Goal: Task Accomplishment & Management: Complete application form

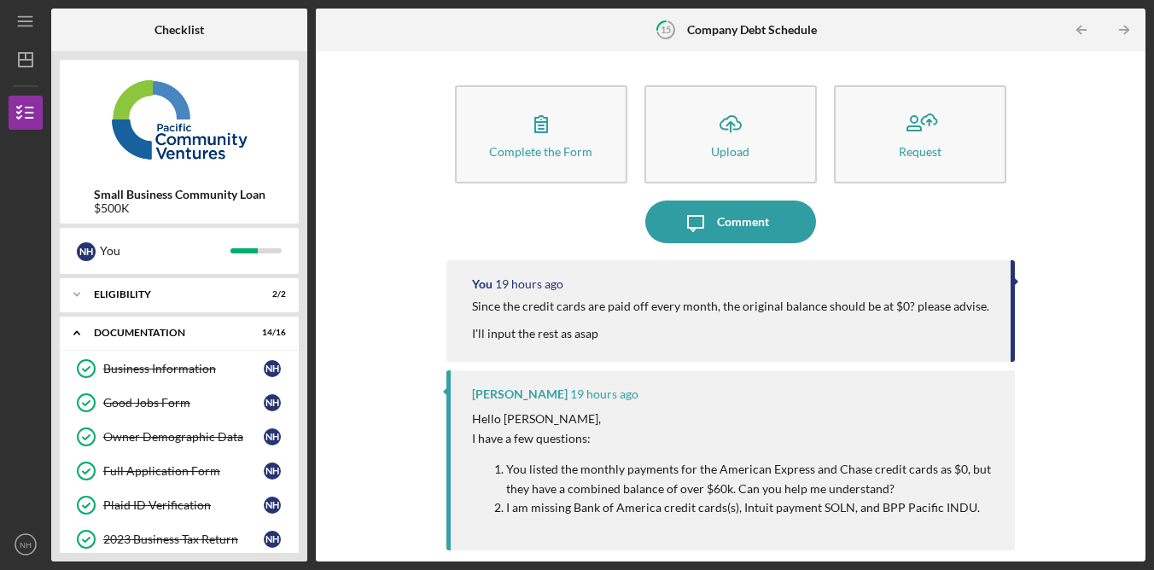
scroll to position [383, 0]
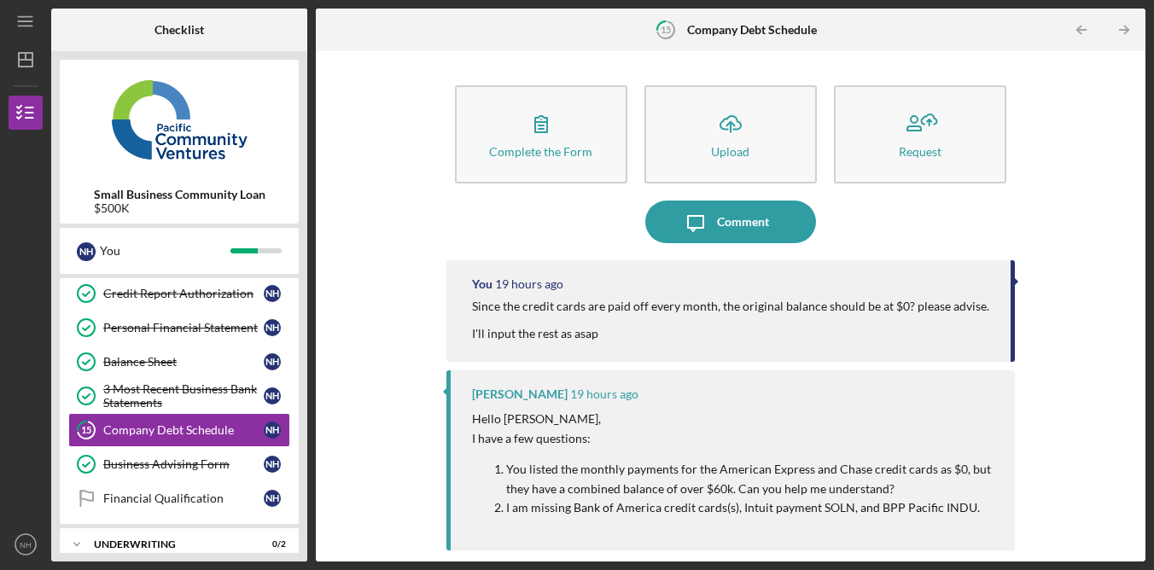
click at [1086, 269] on div "Complete the Form Form Icon/Upload Upload Request Icon/Message Comment You 19 h…" at bounding box center [730, 306] width 813 height 493
click at [1119, 222] on div "Complete the Form Form Icon/Upload Upload Request Icon/Message Comment You 19 h…" at bounding box center [730, 306] width 813 height 493
click at [1101, 236] on div "Complete the Form Form Icon/Upload Upload Request Icon/Message Comment You 19 h…" at bounding box center [730, 306] width 813 height 493
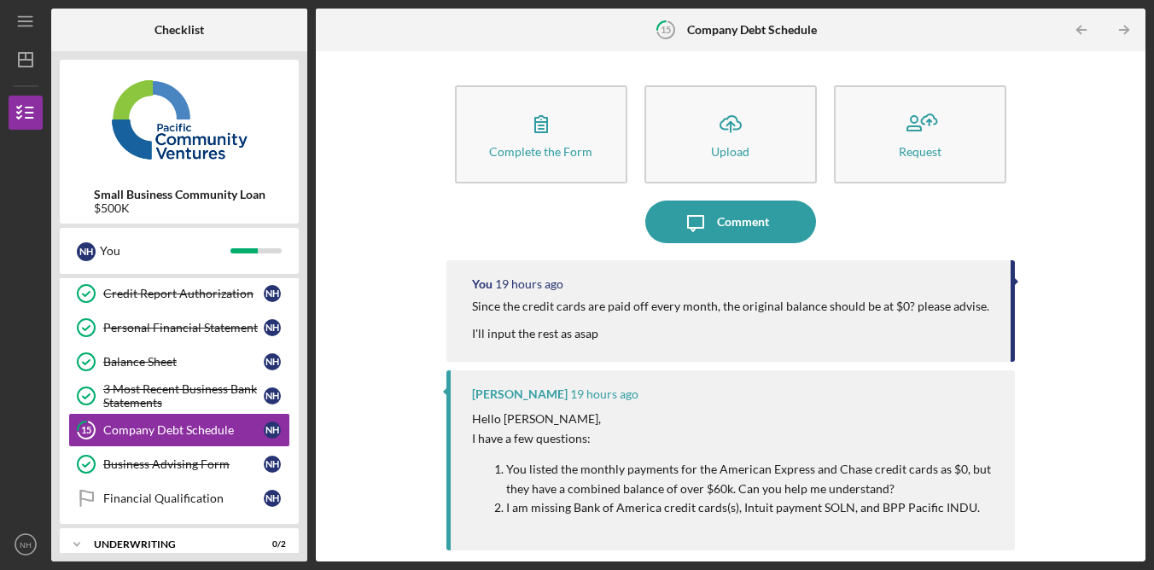
click at [1126, 245] on div "Complete the Form Form Icon/Upload Upload Request Icon/Message Comment You 19 h…" at bounding box center [730, 306] width 813 height 493
click at [1100, 254] on div "Complete the Form Form Icon/Upload Upload Request Icon/Message Comment You 19 h…" at bounding box center [730, 306] width 813 height 493
click at [173, 429] on div "Company Debt Schedule" at bounding box center [183, 430] width 161 height 14
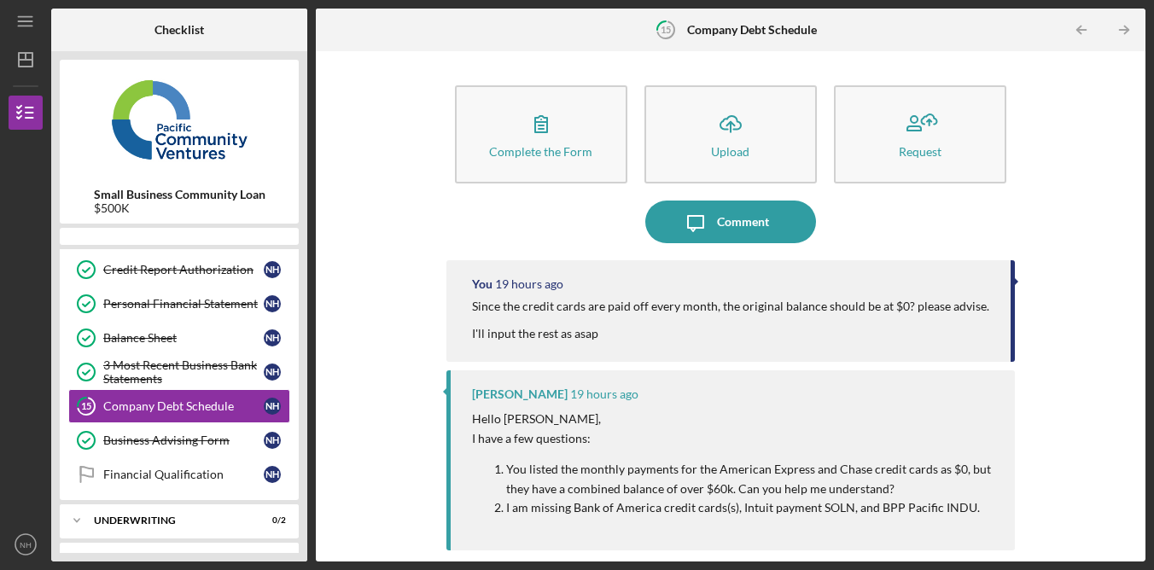
scroll to position [383, 0]
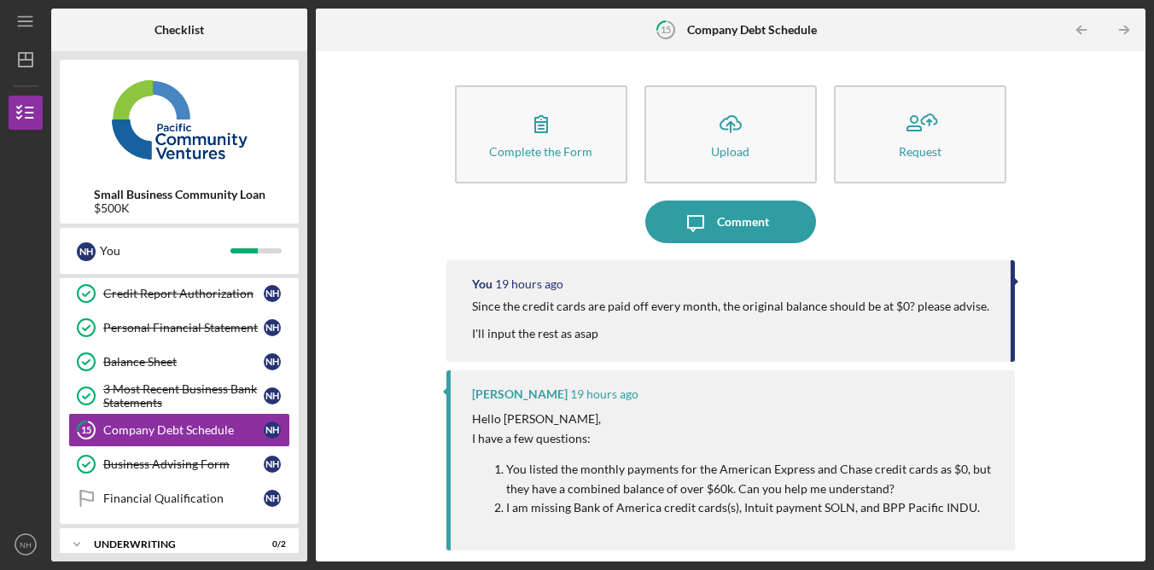
click at [1084, 172] on div "Complete the Form Form Icon/Upload Upload Request Icon/Message Comment You 19 h…" at bounding box center [730, 306] width 813 height 493
click at [1077, 145] on div "Complete the Form Form Icon/Upload Upload Request Icon/Message Comment You 19 h…" at bounding box center [730, 306] width 813 height 493
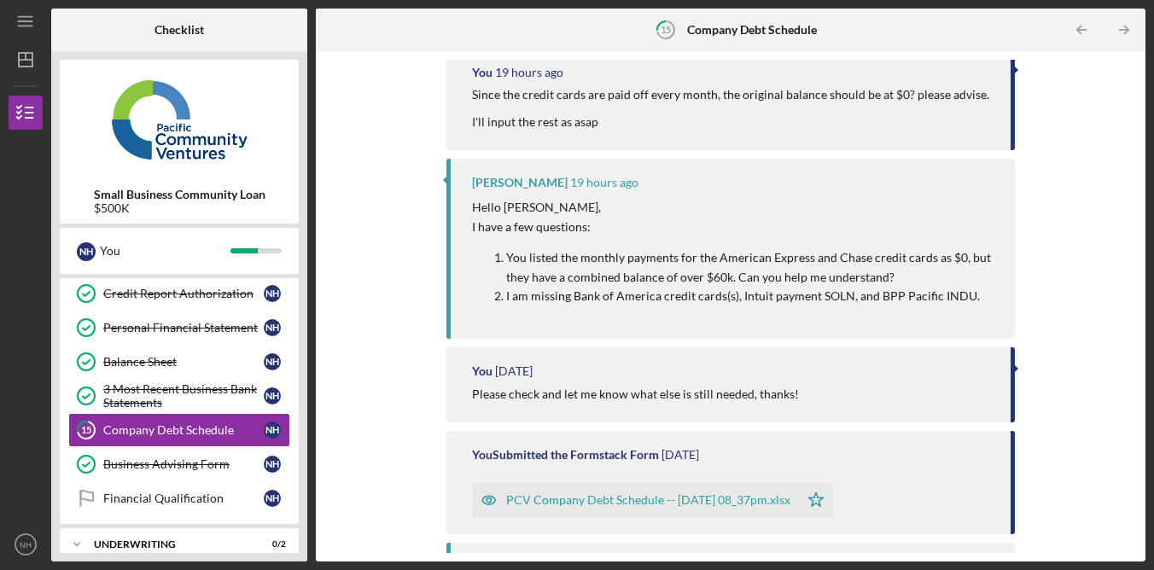
scroll to position [210, 0]
click at [1101, 232] on div "Complete the Form Form Icon/Upload Upload Request Icon/Message Comment You 19 h…" at bounding box center [730, 306] width 813 height 493
drag, startPoint x: 550, startPoint y: 295, endPoint x: 608, endPoint y: 294, distance: 58.1
click at [603, 294] on p "I am missing Bank of America credit cards(s), Intuit payment SOLN, and BPP Paci…" at bounding box center [752, 298] width 492 height 19
click at [1107, 256] on div "Complete the Form Form Icon/Upload Upload Request Icon/Message Comment You 19 h…" at bounding box center [730, 306] width 813 height 493
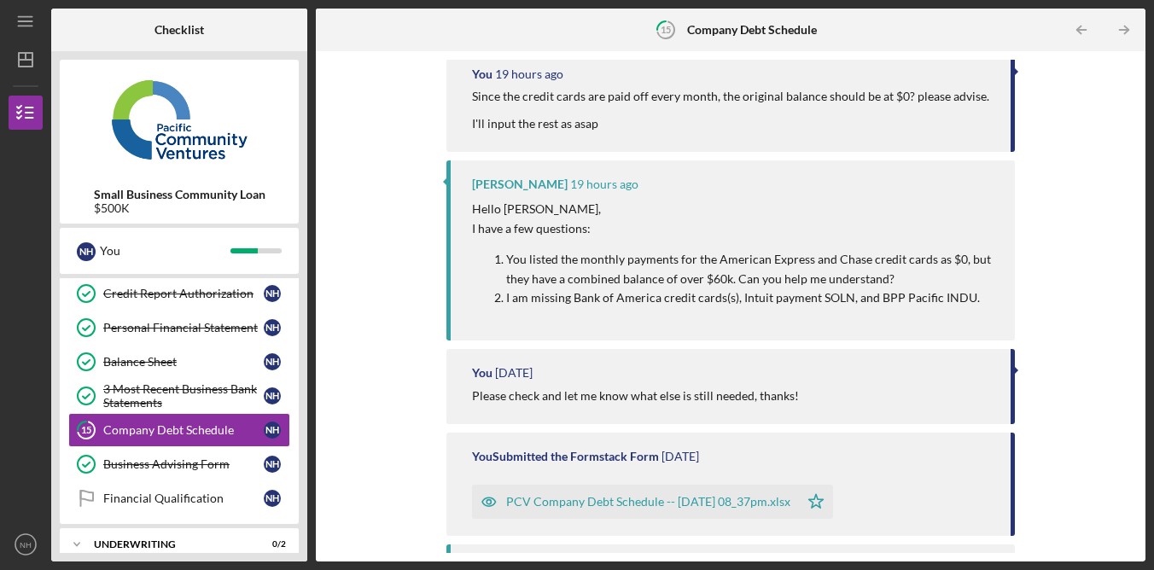
click at [1094, 148] on div "Complete the Form Form Icon/Upload Upload Request Icon/Message Comment You 19 h…" at bounding box center [730, 306] width 813 height 493
drag, startPoint x: 627, startPoint y: 294, endPoint x: 665, endPoint y: 294, distance: 38.4
click at [665, 294] on p "I am missing Bank of America credit cards(s), Intuit payment SOLN, and BPP Paci…" at bounding box center [752, 298] width 492 height 19
click at [665, 303] on p "I am missing Bank of America credit cards(s), Intuit payment SOLN, and BPP Paci…" at bounding box center [752, 298] width 492 height 19
click at [1074, 290] on div "Complete the Form Form Icon/Upload Upload Request Icon/Message Comment You 19 h…" at bounding box center [730, 306] width 813 height 493
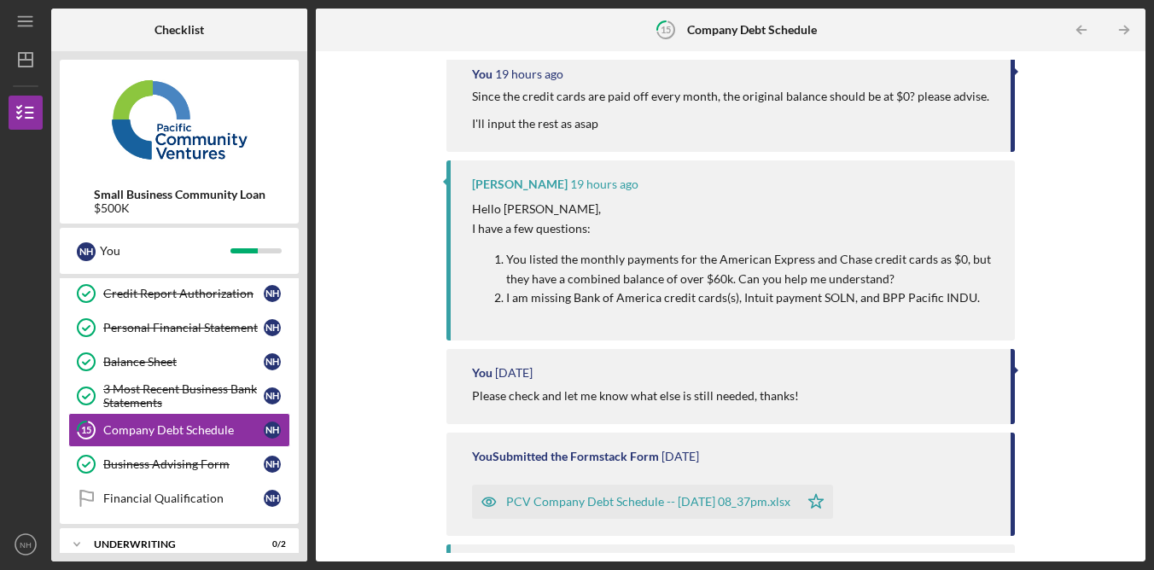
click at [1068, 307] on div "Complete the Form Form Icon/Upload Upload Request Icon/Message Comment You 19 h…" at bounding box center [730, 306] width 813 height 493
click at [1067, 300] on div "Complete the Form Form Icon/Upload Upload Request Icon/Message Comment You 19 h…" at bounding box center [730, 306] width 813 height 493
click at [1069, 299] on div "Complete the Form Form Icon/Upload Upload Request Icon/Message Comment You 19 h…" at bounding box center [730, 306] width 813 height 493
click at [1072, 300] on div "Complete the Form Form Icon/Upload Upload Request Icon/Message Comment You 19 h…" at bounding box center [730, 306] width 813 height 493
click at [1076, 299] on div "Complete the Form Form Icon/Upload Upload Request Icon/Message Comment You 19 h…" at bounding box center [730, 306] width 813 height 493
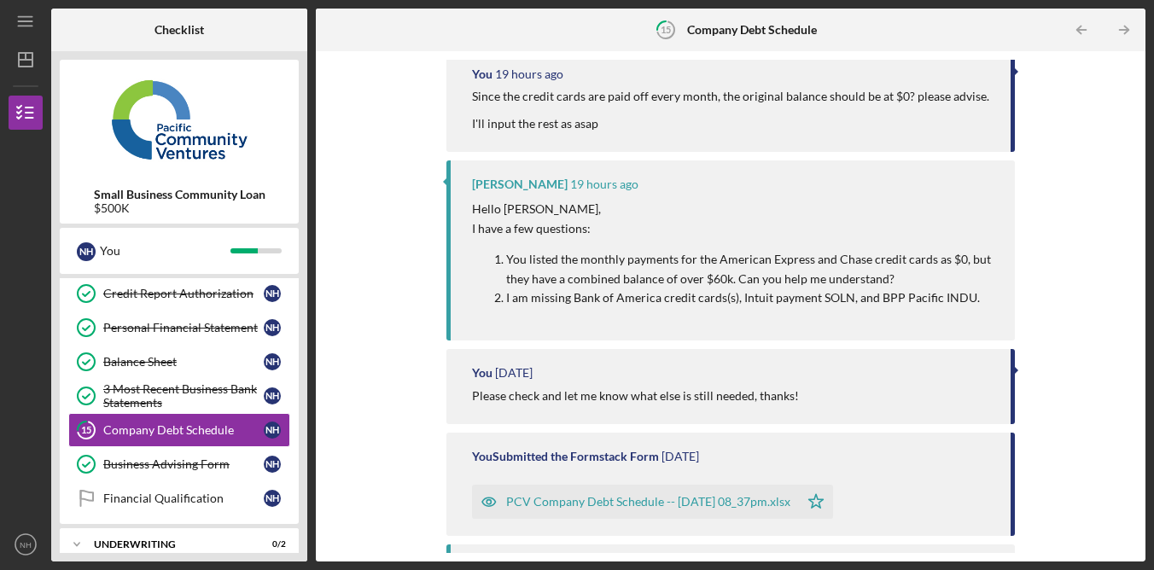
click at [1077, 299] on div "Complete the Form Form Icon/Upload Upload Request Icon/Message Comment You 19 h…" at bounding box center [730, 306] width 813 height 493
click at [1076, 299] on div "Complete the Form Form Icon/Upload Upload Request Icon/Message Comment You 19 h…" at bounding box center [730, 306] width 813 height 493
click at [1077, 298] on div "Complete the Form Form Icon/Upload Upload Request Icon/Message Comment You 19 h…" at bounding box center [730, 306] width 813 height 493
click at [1083, 499] on div "Complete the Form Form Icon/Upload Upload Request Icon/Message Comment You 19 h…" at bounding box center [730, 306] width 813 height 493
click at [1077, 393] on div "Complete the Form Form Icon/Upload Upload Request Icon/Message Comment You 19 h…" at bounding box center [730, 306] width 813 height 493
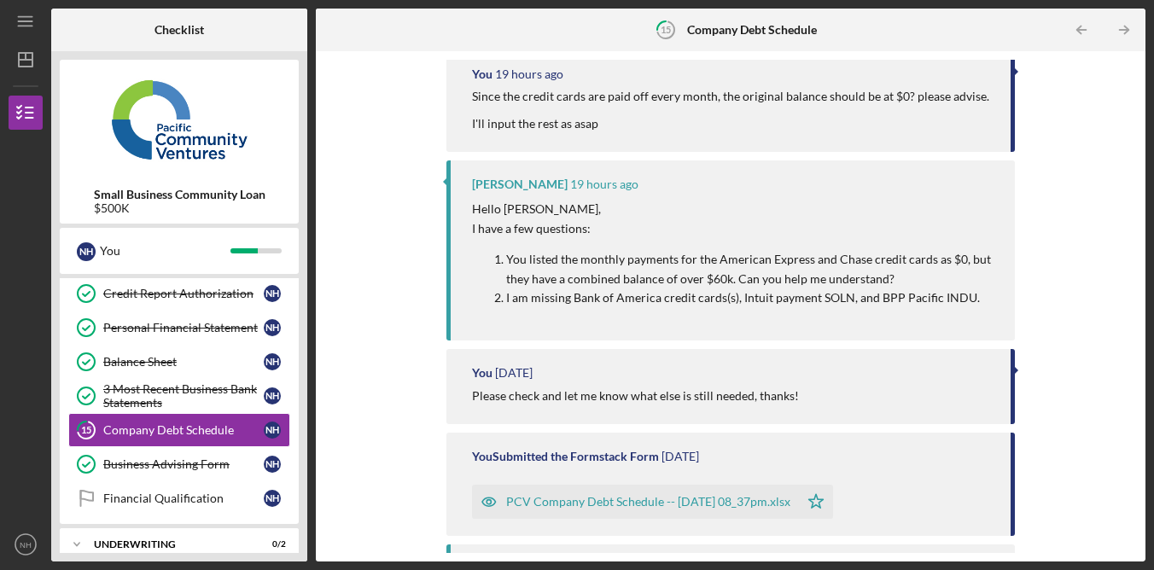
click at [1084, 372] on div "Complete the Form Form Icon/Upload Upload Request Icon/Message Comment You 19 h…" at bounding box center [730, 306] width 813 height 493
drag, startPoint x: 804, startPoint y: 296, endPoint x: 820, endPoint y: 296, distance: 15.4
click at [820, 296] on p "I am missing Bank of America credit cards(s), Intuit payment SOLN, and BPP Paci…" at bounding box center [752, 298] width 492 height 19
click at [815, 306] on p "I am missing Bank of America credit cards(s), Intuit payment SOLN, and BPP Paci…" at bounding box center [752, 298] width 492 height 19
click at [800, 303] on p "I am missing Bank of America credit cards(s), Intuit payment SOLN, and BPP Paci…" at bounding box center [752, 298] width 492 height 19
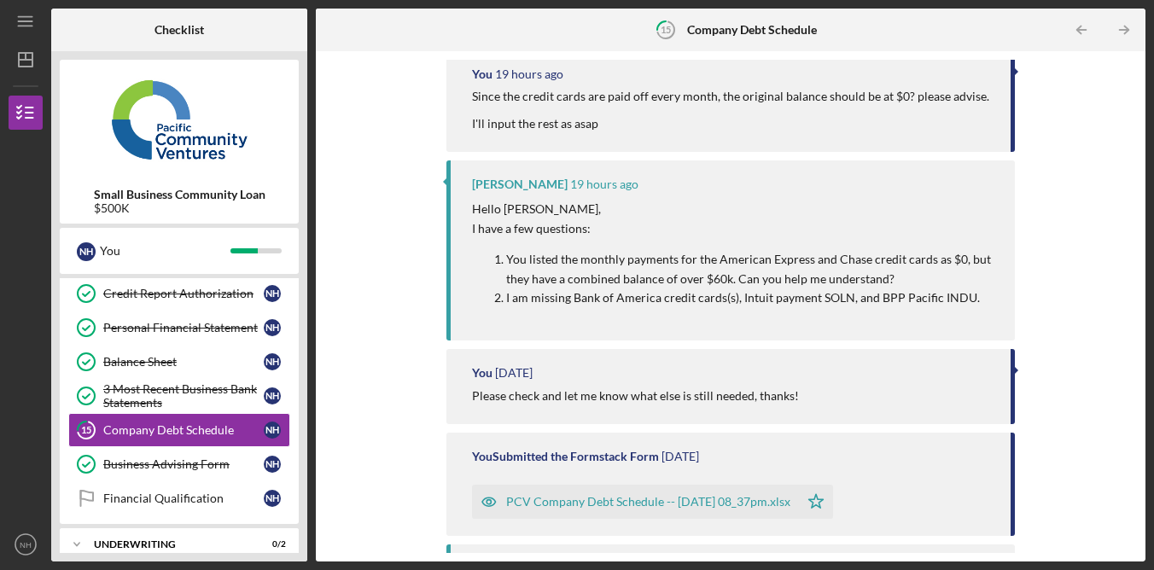
click at [780, 328] on div "Alberto Enriquez 19 hours ago Hello Nanjie, I have a few questions: You listed …" at bounding box center [731, 251] width 569 height 180
click at [791, 322] on div "Alberto Enriquez 19 hours ago Hello Nanjie, I have a few questions: You listed …" at bounding box center [731, 251] width 569 height 180
click at [815, 320] on div "Alberto Enriquez 19 hours ago Hello Nanjie, I have a few questions: You listed …" at bounding box center [731, 251] width 569 height 180
